Goal: Find specific page/section

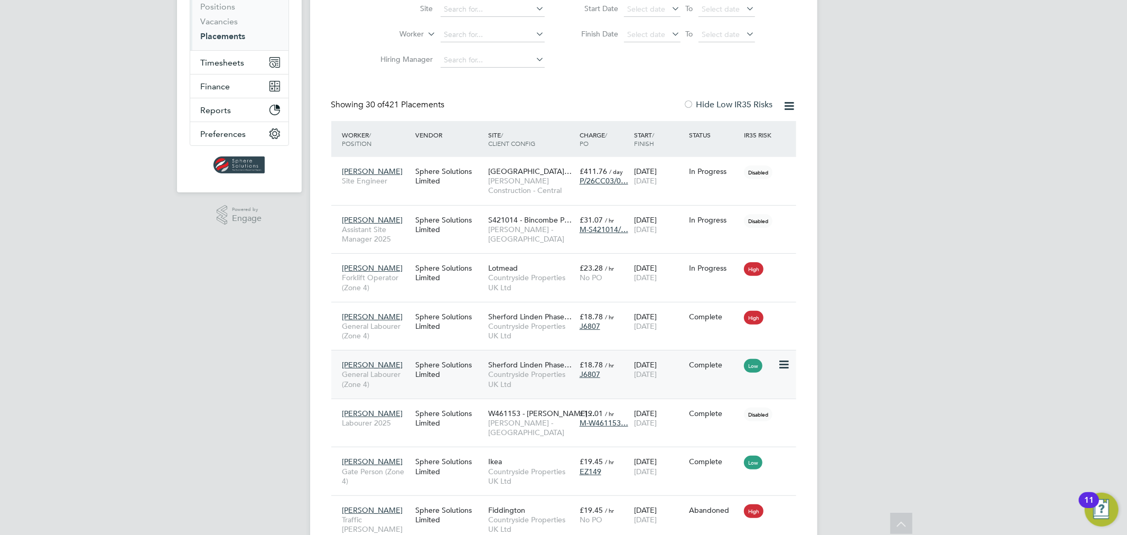
click at [643, 376] on span "[DATE]" at bounding box center [645, 374] width 23 height 10
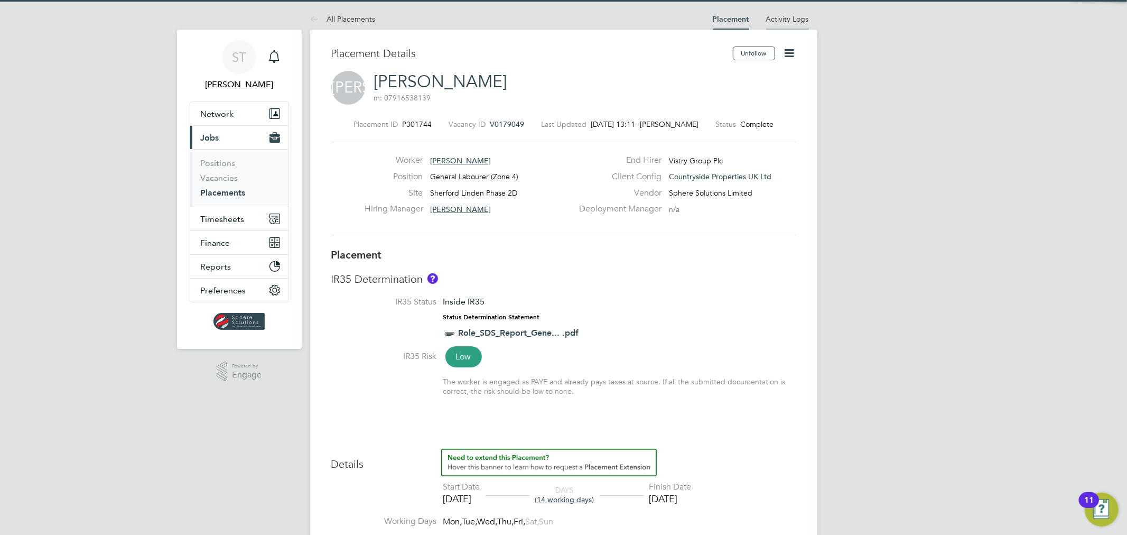
click at [789, 20] on link "Activity Logs" at bounding box center [787, 19] width 43 height 10
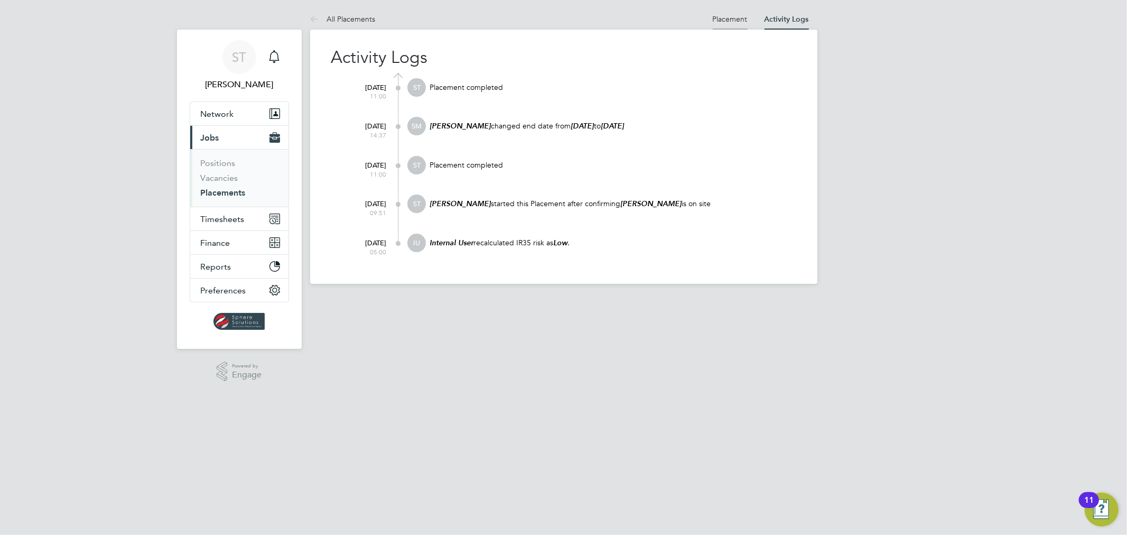
click at [726, 17] on link "Placement" at bounding box center [730, 19] width 35 height 10
